Goal: Task Accomplishment & Management: Use online tool/utility

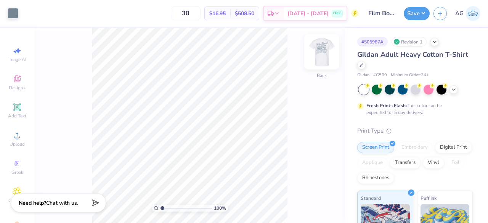
click at [321, 57] on img at bounding box center [322, 52] width 31 height 31
click at [15, 13] on div at bounding box center [13, 12] width 11 height 11
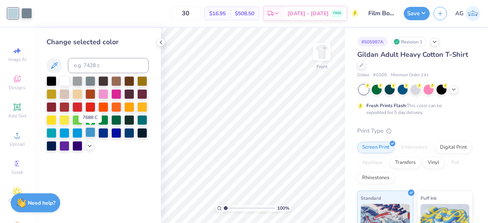
click at [87, 131] on div at bounding box center [90, 132] width 10 height 10
click at [31, 13] on div at bounding box center [26, 12] width 11 height 11
click at [130, 132] on div at bounding box center [129, 132] width 10 height 10
click at [50, 78] on div at bounding box center [52, 81] width 10 height 10
click at [11, 16] on div at bounding box center [13, 12] width 11 height 11
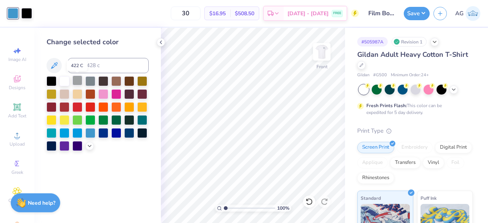
click at [77, 81] on div at bounding box center [78, 81] width 10 height 10
click at [321, 58] on img at bounding box center [322, 52] width 31 height 31
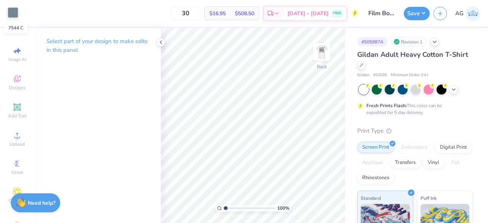
click at [13, 15] on div at bounding box center [13, 12] width 11 height 11
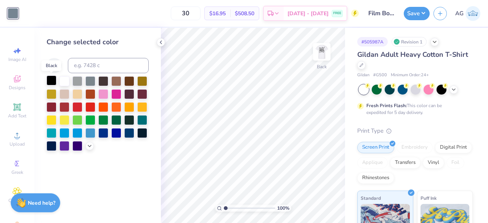
click at [54, 79] on div at bounding box center [52, 81] width 10 height 10
click at [327, 45] on img at bounding box center [322, 52] width 31 height 31
click at [15, 13] on div at bounding box center [13, 12] width 11 height 11
click at [92, 81] on div at bounding box center [90, 81] width 10 height 10
click at [88, 79] on div at bounding box center [90, 81] width 10 height 10
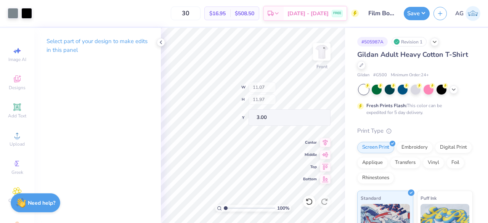
type input "11.07"
type input "11.97"
click at [327, 46] on img at bounding box center [322, 52] width 31 height 31
click at [327, 46] on img at bounding box center [321, 51] width 15 height 15
click at [421, 13] on button "Save" at bounding box center [417, 12] width 26 height 13
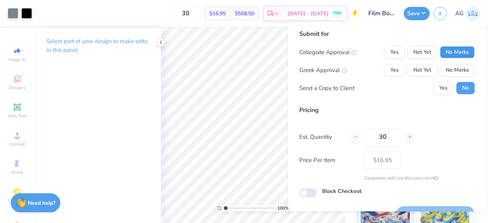
click at [443, 54] on button "No Marks" at bounding box center [457, 52] width 35 height 12
click at [449, 73] on button "No Marks" at bounding box center [457, 70] width 35 height 12
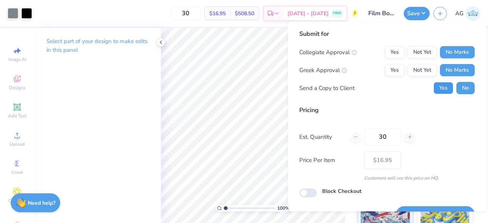
click at [441, 90] on button "Yes" at bounding box center [444, 88] width 20 height 12
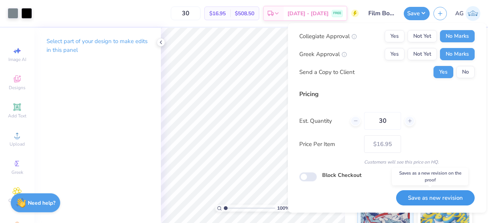
click at [424, 194] on button "Save as new revision" at bounding box center [435, 198] width 79 height 16
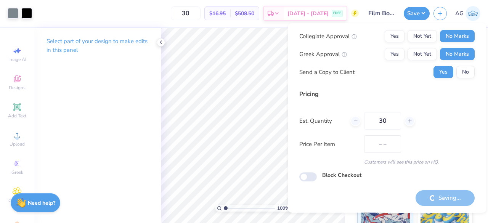
type input "$16.95"
